Goal: Answer question/provide support: Share knowledge or assist other users

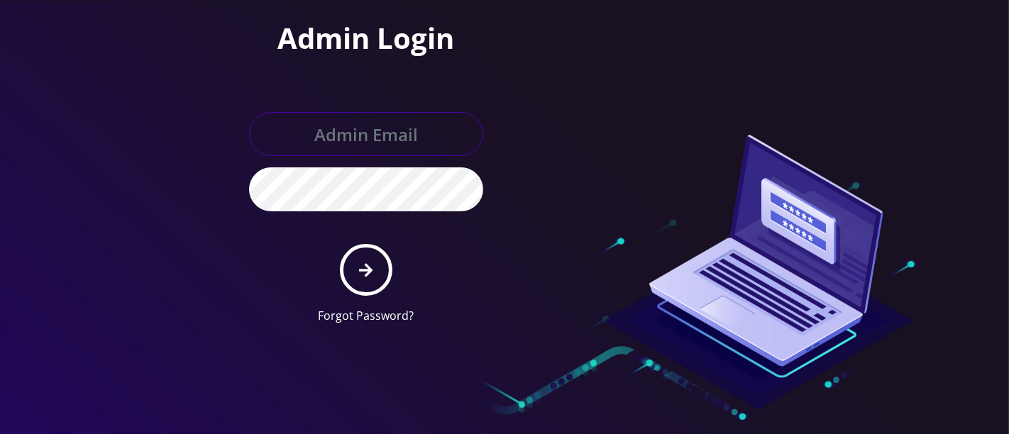
type input "hazel@teltik.com"
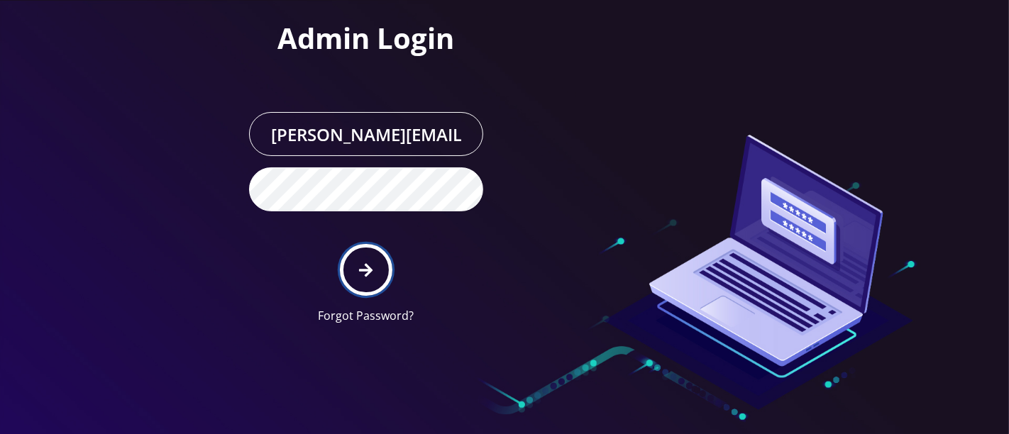
click at [358, 260] on button "submit" at bounding box center [366, 270] width 52 height 52
click at [370, 270] on icon "submit" at bounding box center [365, 269] width 13 height 13
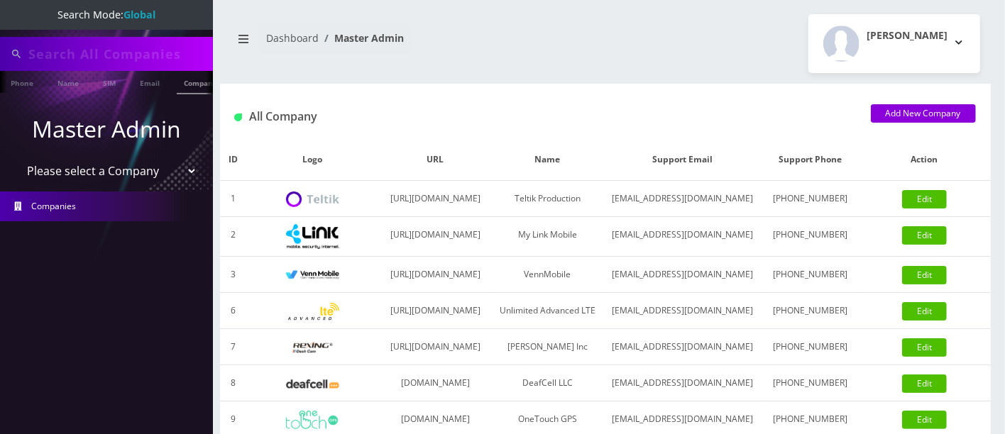
scroll to position [0, 6]
click at [167, 172] on select "Please select a Company Teltik Production My Link Mobile VennMobile Unlimited A…" at bounding box center [106, 169] width 181 height 27
select select "8"
click at [16, 158] on select "Please select a Company Teltik Production My Link Mobile VennMobile Unlimited A…" at bounding box center [106, 171] width 181 height 27
click at [136, 170] on select "Please select a Company Teltik Production My Link Mobile VennMobile Unlimited A…" at bounding box center [106, 171] width 181 height 27
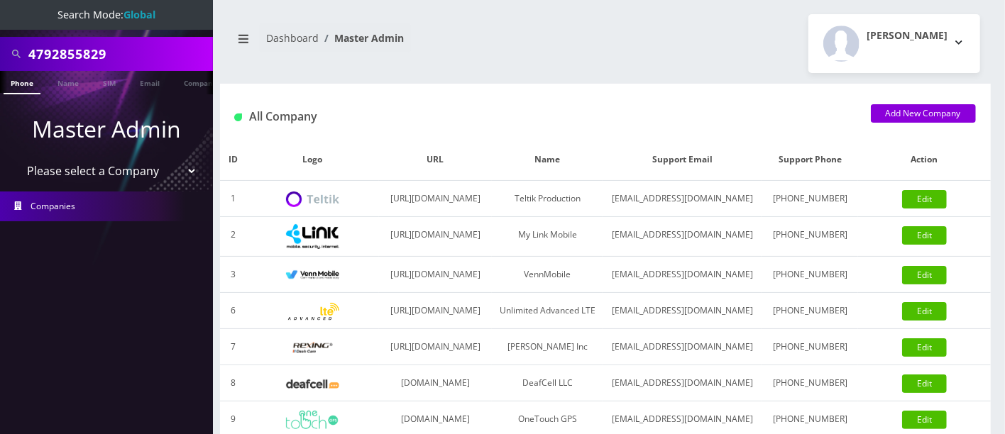
click at [136, 170] on select "Please select a Company Teltik Production My Link Mobile VennMobile Unlimited A…" at bounding box center [106, 171] width 181 height 27
click at [106, 134] on p "Master Admin" at bounding box center [106, 129] width 213 height 34
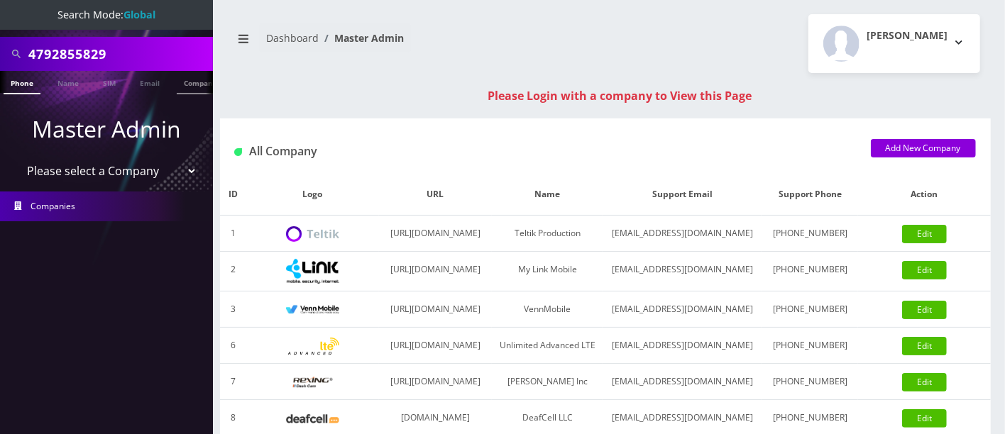
scroll to position [0, 6]
drag, startPoint x: 135, startPoint y: 52, endPoint x: 0, endPoint y: 16, distance: 139.4
click at [0, 16] on nav "Search Mode: Global 4792855829 Phone Name SIM Email Company Customer Master Adm…" at bounding box center [106, 217] width 213 height 434
type input "moses"
click at [62, 82] on link "Name" at bounding box center [61, 82] width 35 height 23
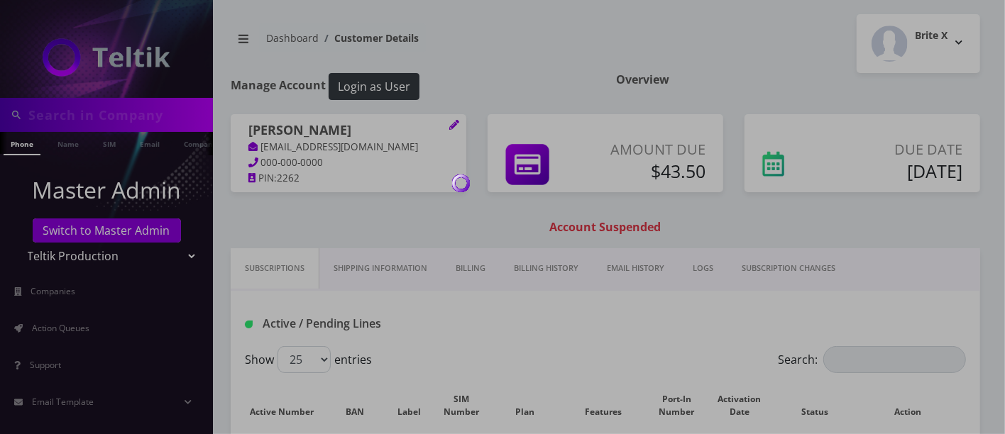
type input "[PERSON_NAME]"
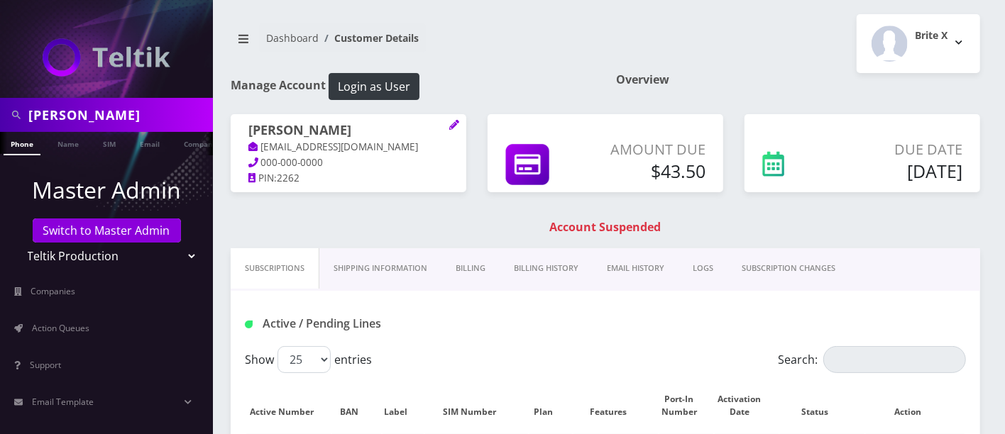
click at [519, 268] on link "Billing History" at bounding box center [546, 268] width 93 height 40
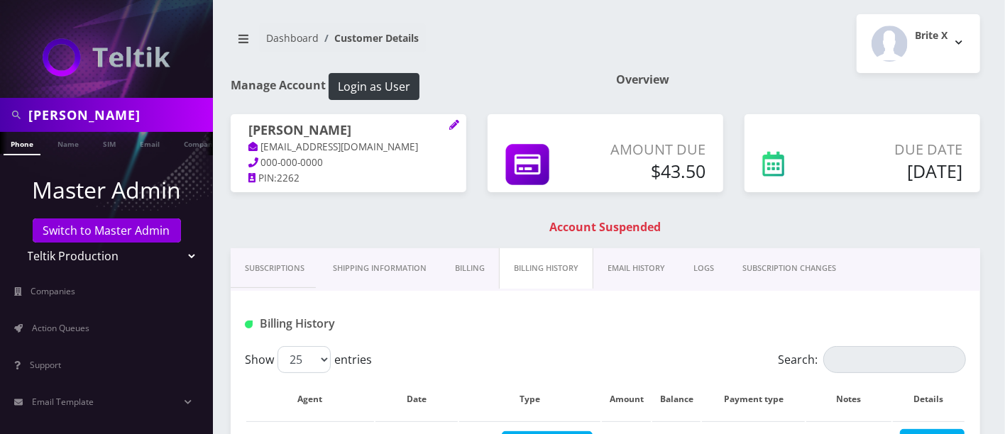
click at [287, 268] on link "Subscriptions" at bounding box center [275, 268] width 88 height 40
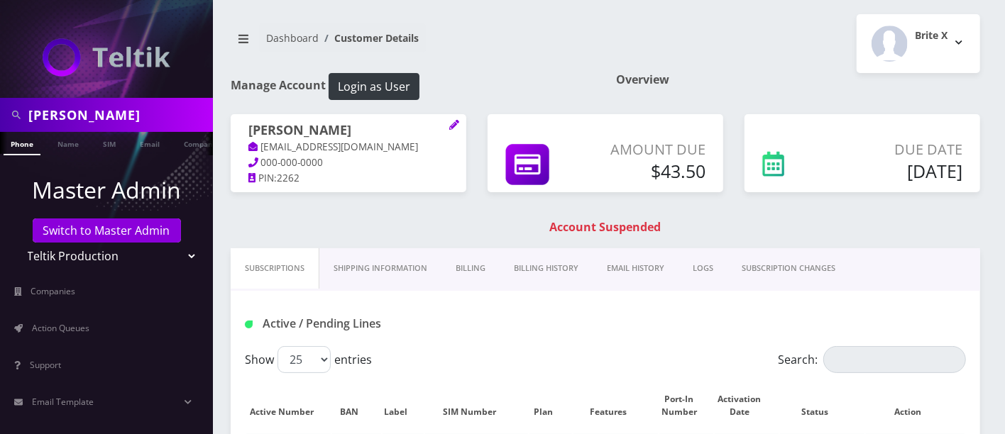
scroll to position [380, 0]
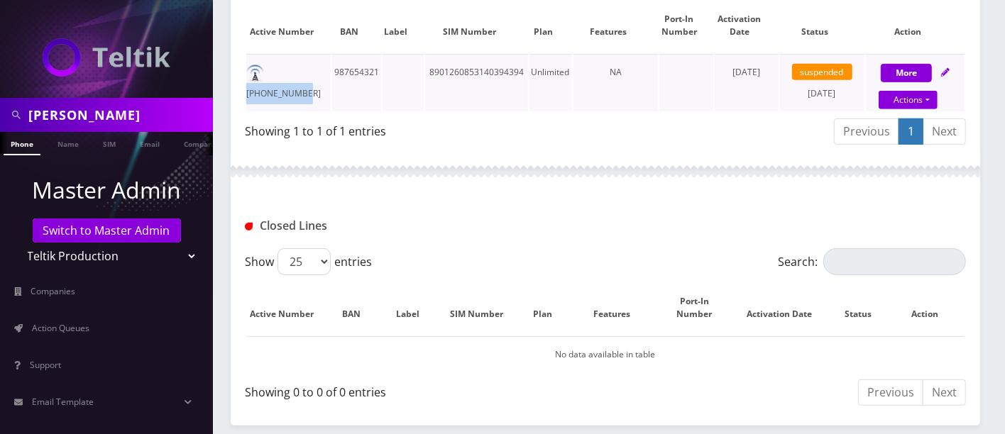
drag, startPoint x: 327, startPoint y: 72, endPoint x: 271, endPoint y: 70, distance: 56.1
click at [271, 70] on td "[PHONE_NUMBER]" at bounding box center [288, 82] width 84 height 57
copy td "[PHONE_NUMBER]"
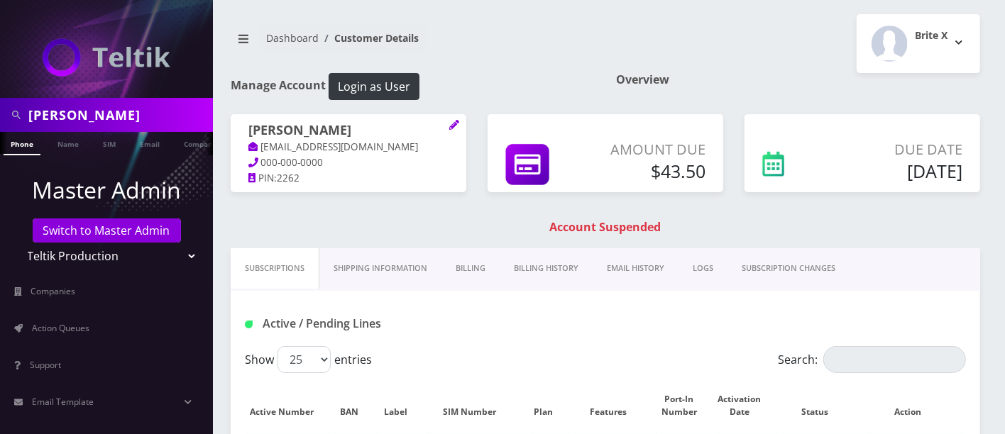
drag, startPoint x: 536, startPoint y: 266, endPoint x: 543, endPoint y: 265, distance: 7.1
click at [536, 266] on link "Billing History" at bounding box center [546, 268] width 93 height 40
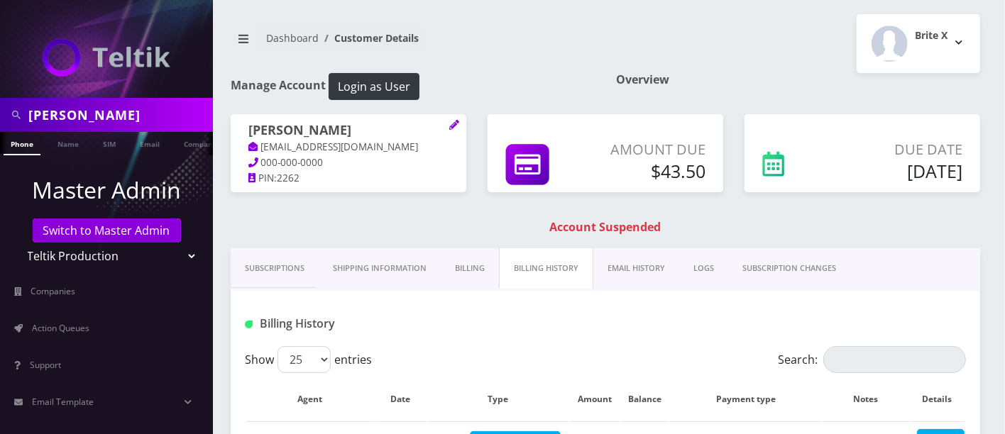
click at [276, 259] on link "Subscriptions" at bounding box center [275, 268] width 88 height 40
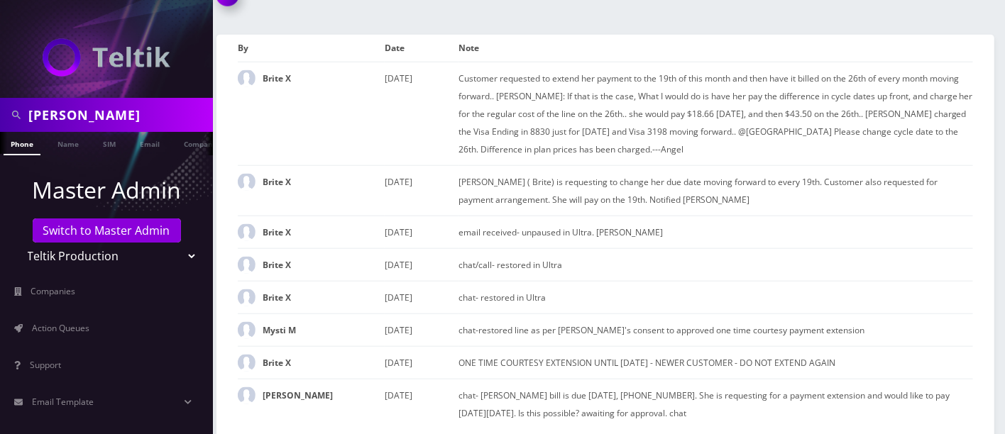
scroll to position [474, 0]
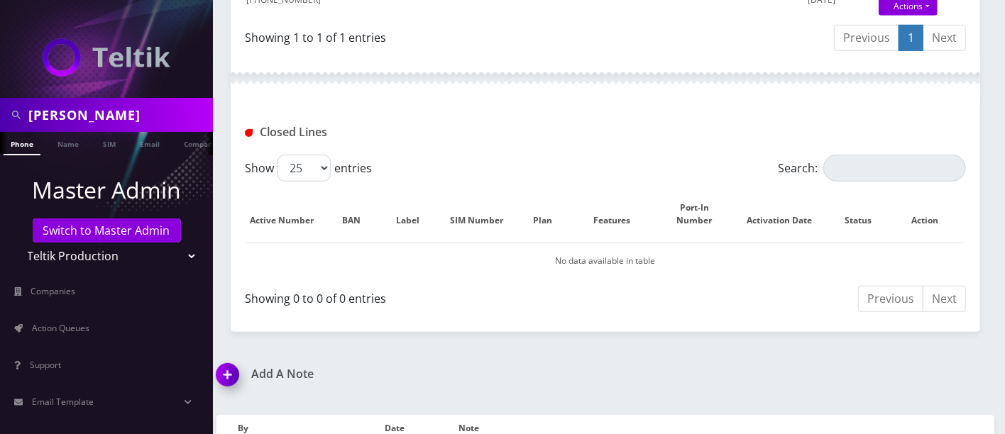
click at [233, 368] on img at bounding box center [230, 380] width 42 height 42
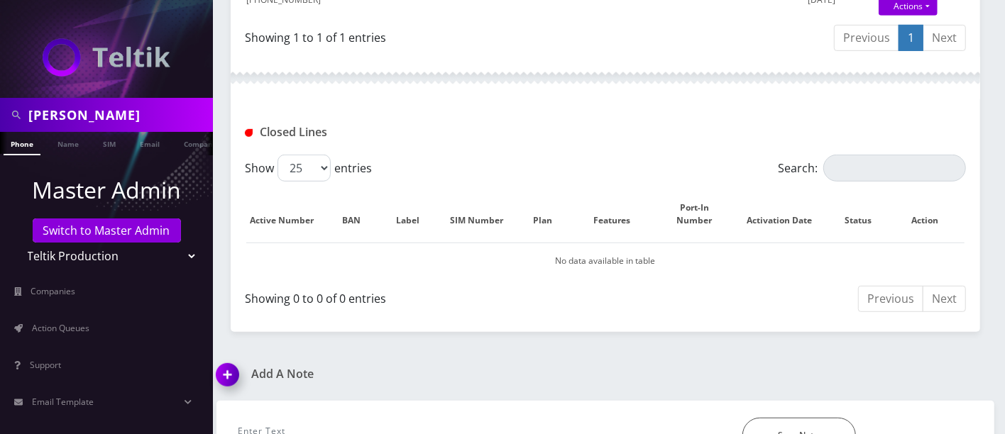
scroll to position [871, 0]
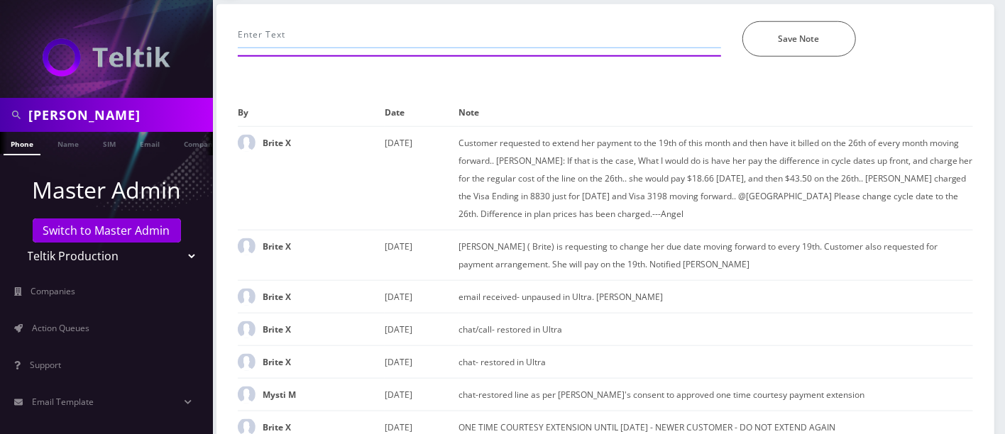
click at [317, 28] on input "text" at bounding box center [479, 34] width 483 height 27
paste input "@[PERSON_NAME] @Tyriek customer called, her service got disconnected and receiv…"
type input "@[PERSON_NAME] @Tyriek customer called, her service got disconnected and receiv…"
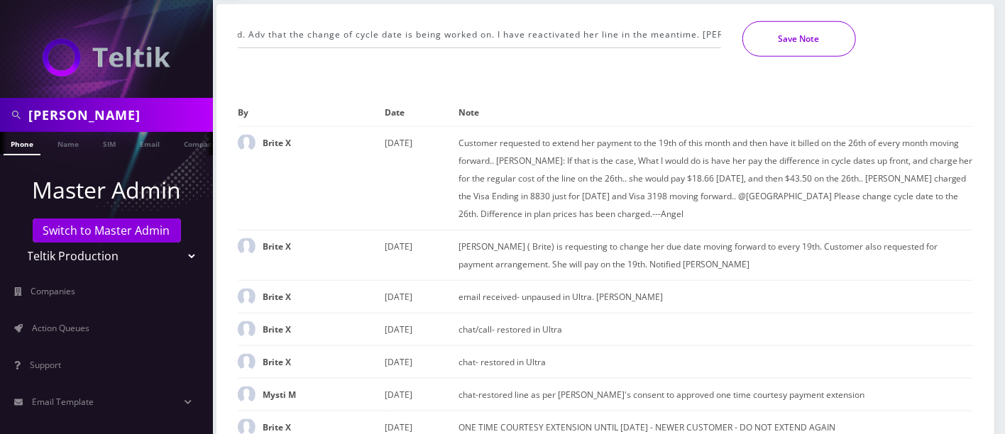
click at [792, 27] on button "Save Note" at bounding box center [799, 38] width 114 height 35
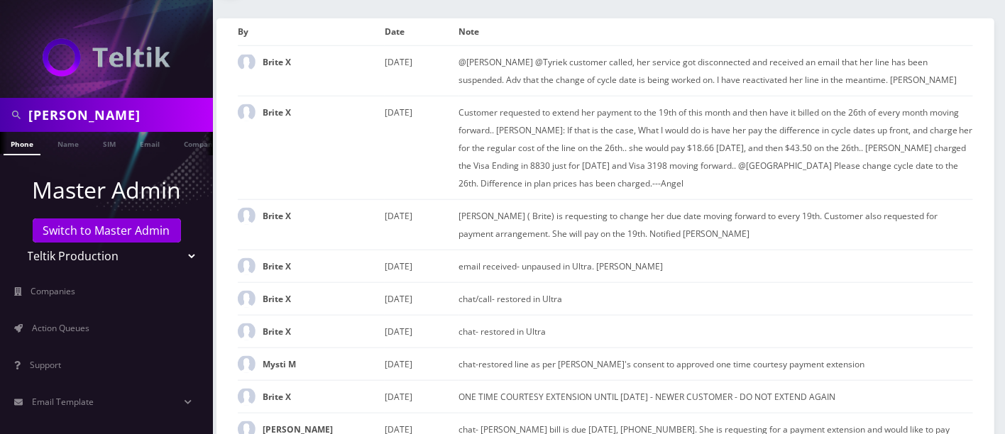
scroll to position [0, 0]
